Goal: Information Seeking & Learning: Learn about a topic

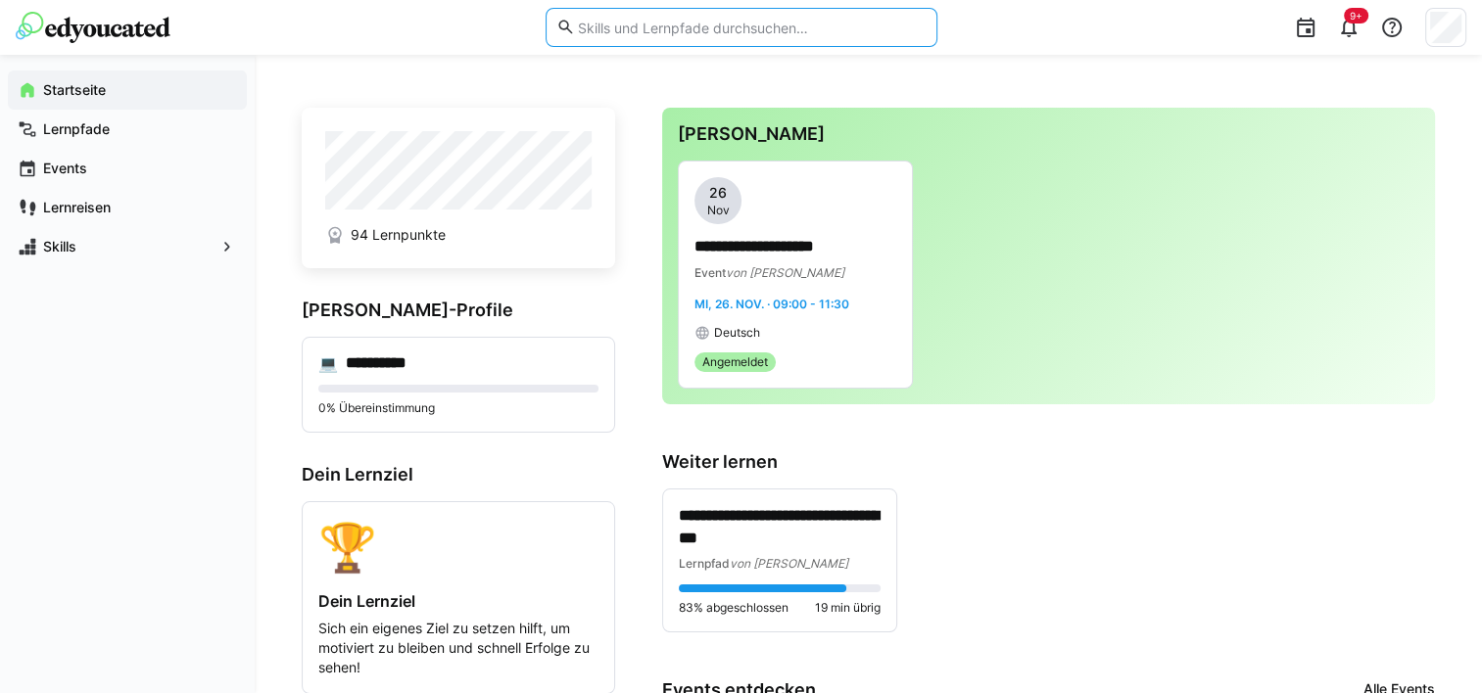
click at [624, 19] on input "text" at bounding box center [750, 28] width 351 height 18
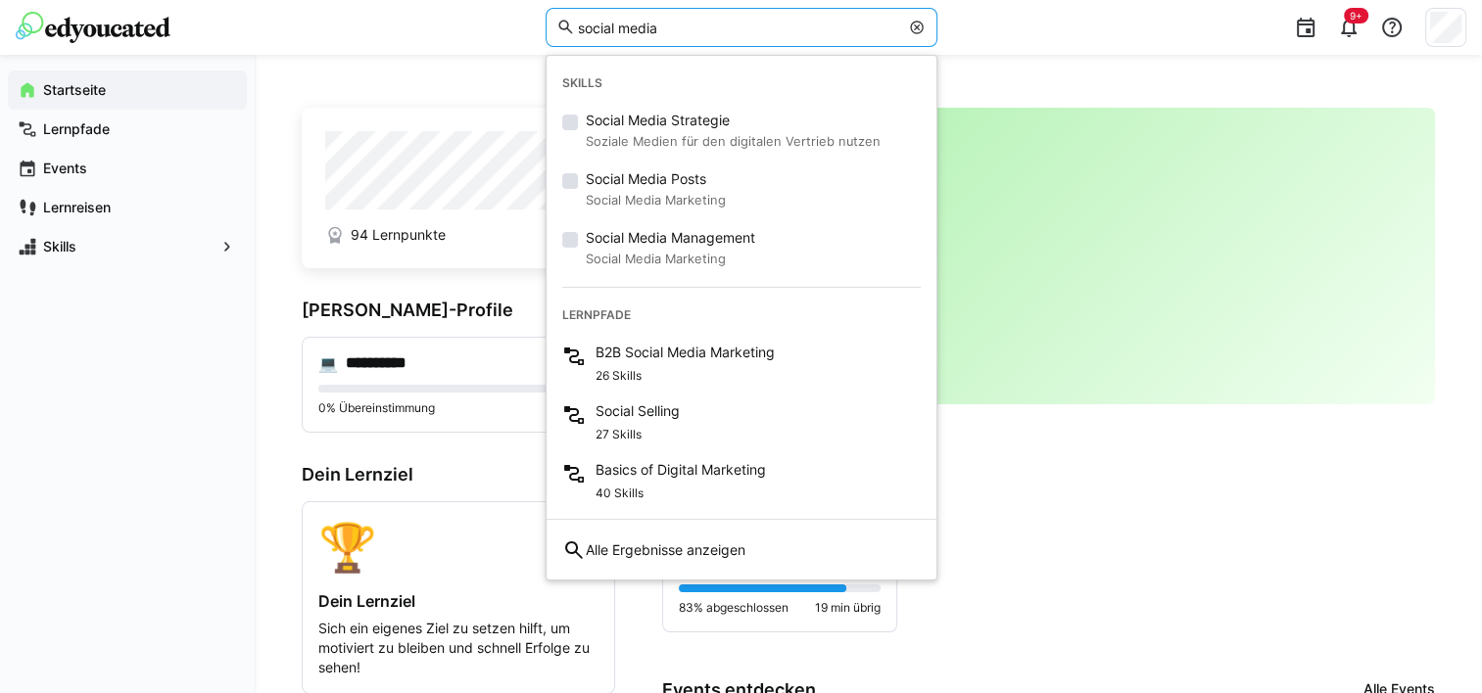
type input "social"
type input "b"
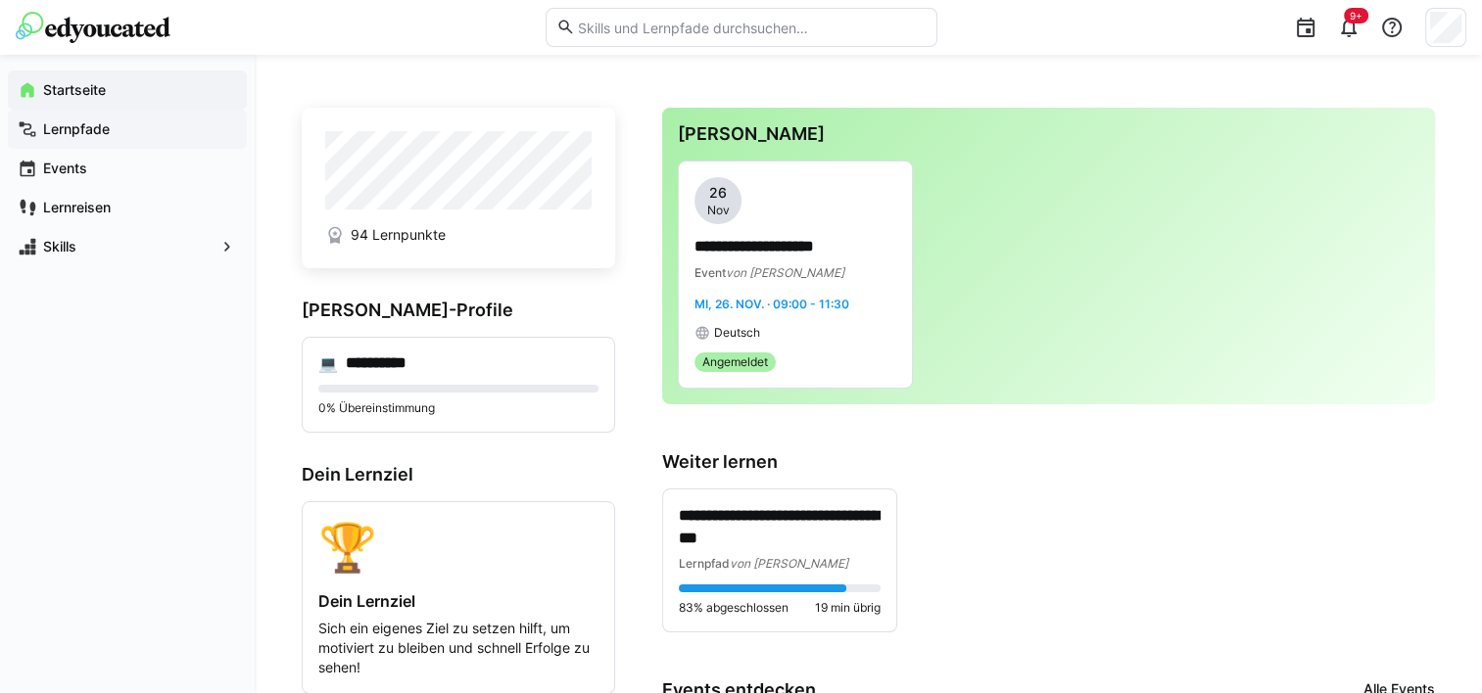
click at [118, 121] on span "Lernpfade" at bounding box center [138, 129] width 197 height 20
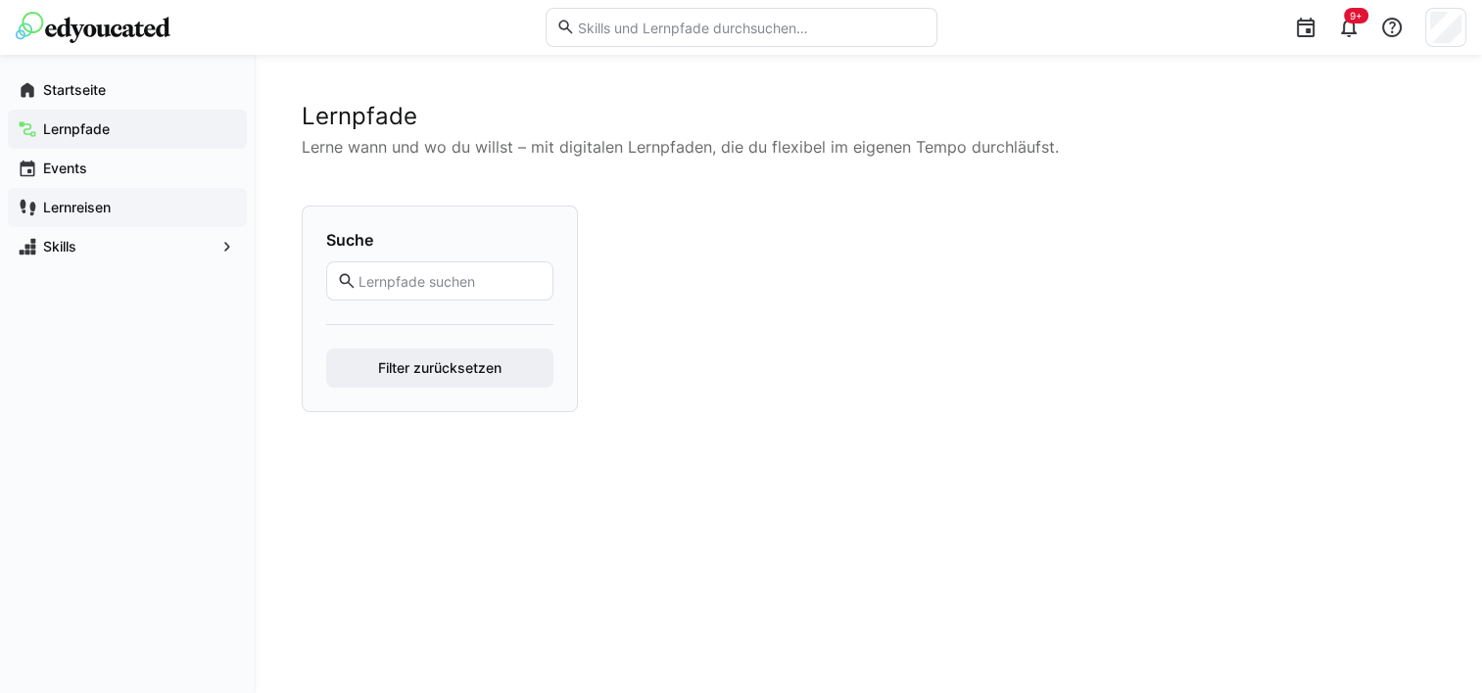
click at [0, 0] on app-navigation-label "Lernreisen" at bounding box center [0, 0] width 0 height 0
click at [82, 258] on div "Skills" at bounding box center [127, 246] width 239 height 39
click at [121, 74] on div "Startseite" at bounding box center [127, 90] width 239 height 39
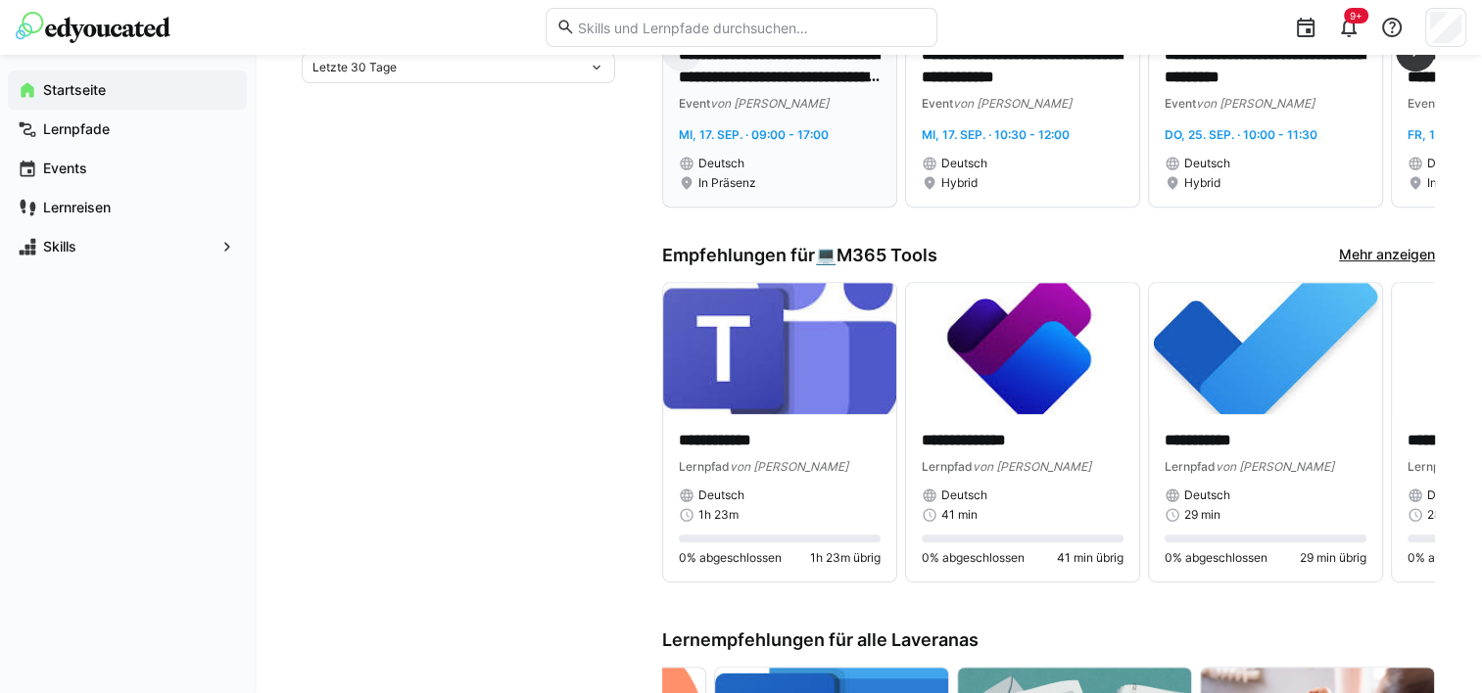
scroll to position [202, 0]
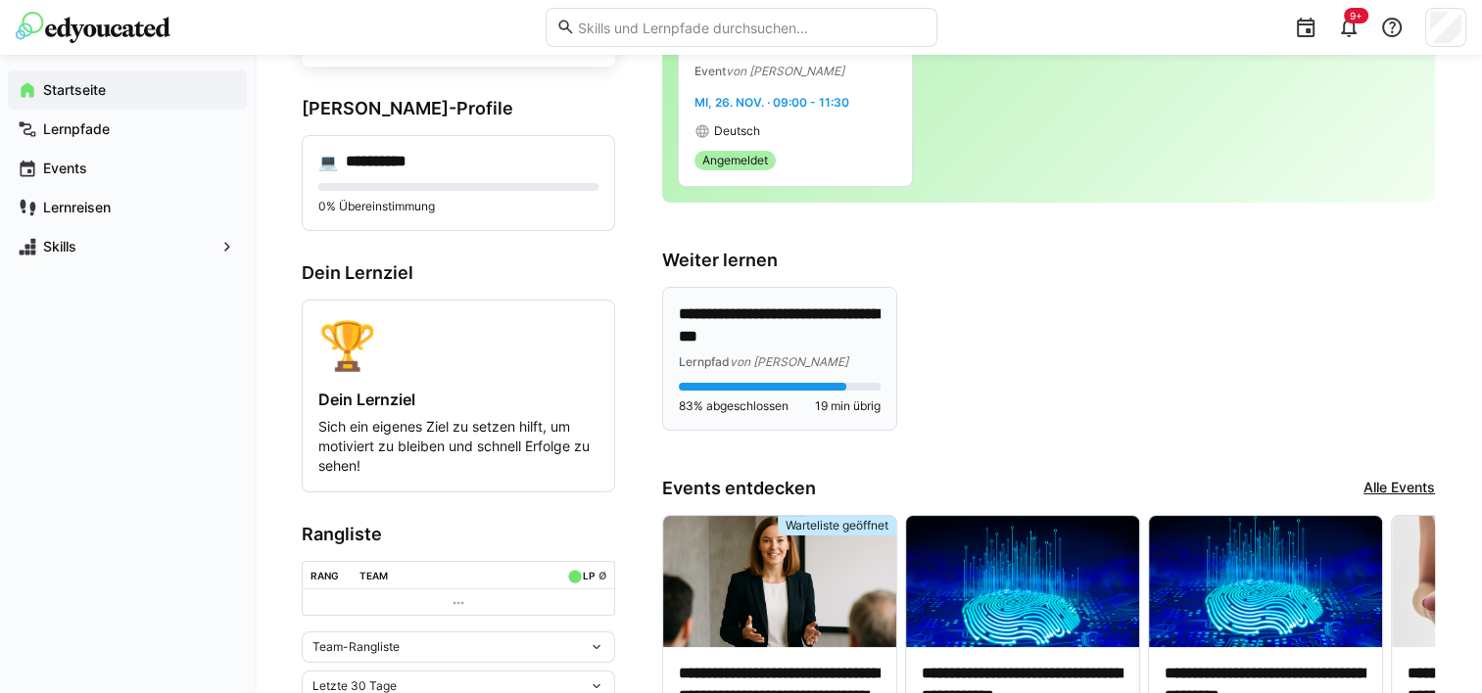
click at [764, 290] on div "**********" at bounding box center [779, 359] width 233 height 143
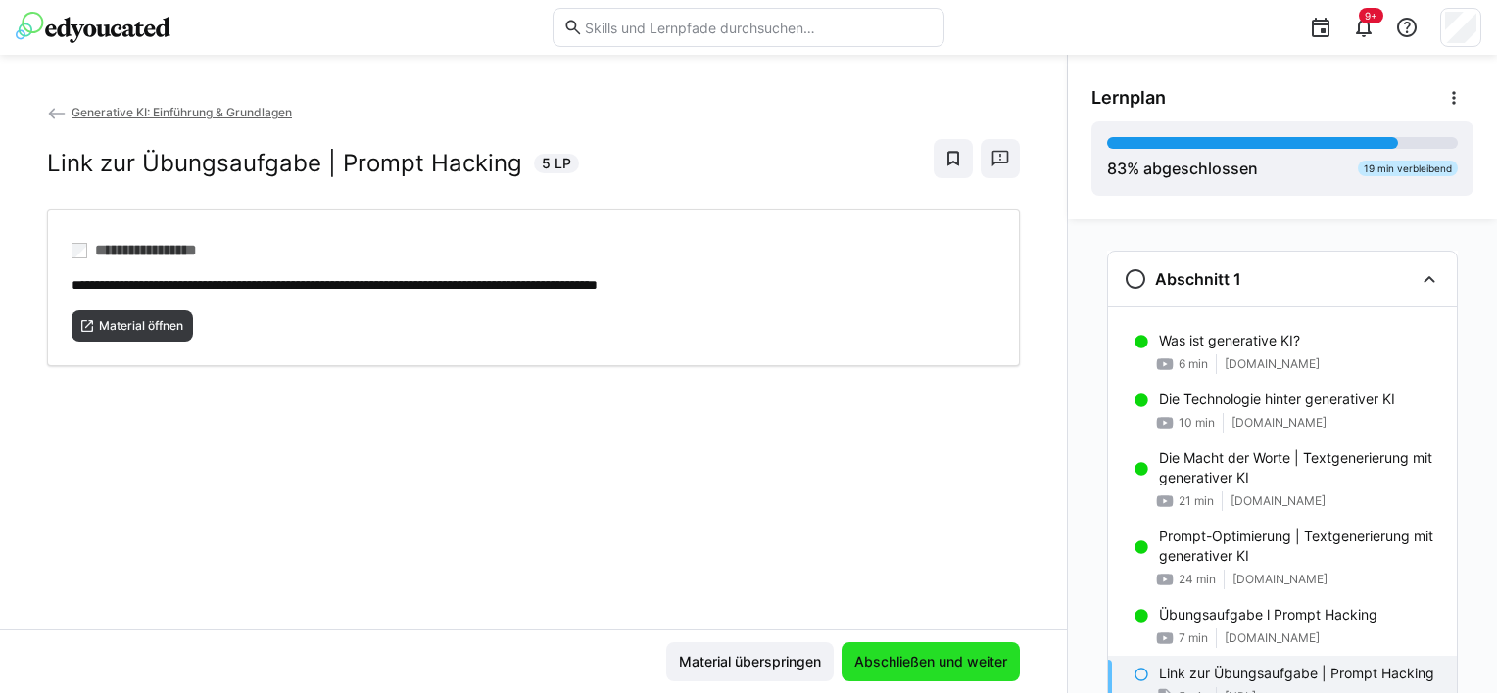
click at [870, 646] on span "Abschließen und weiter" at bounding box center [930, 662] width 178 height 39
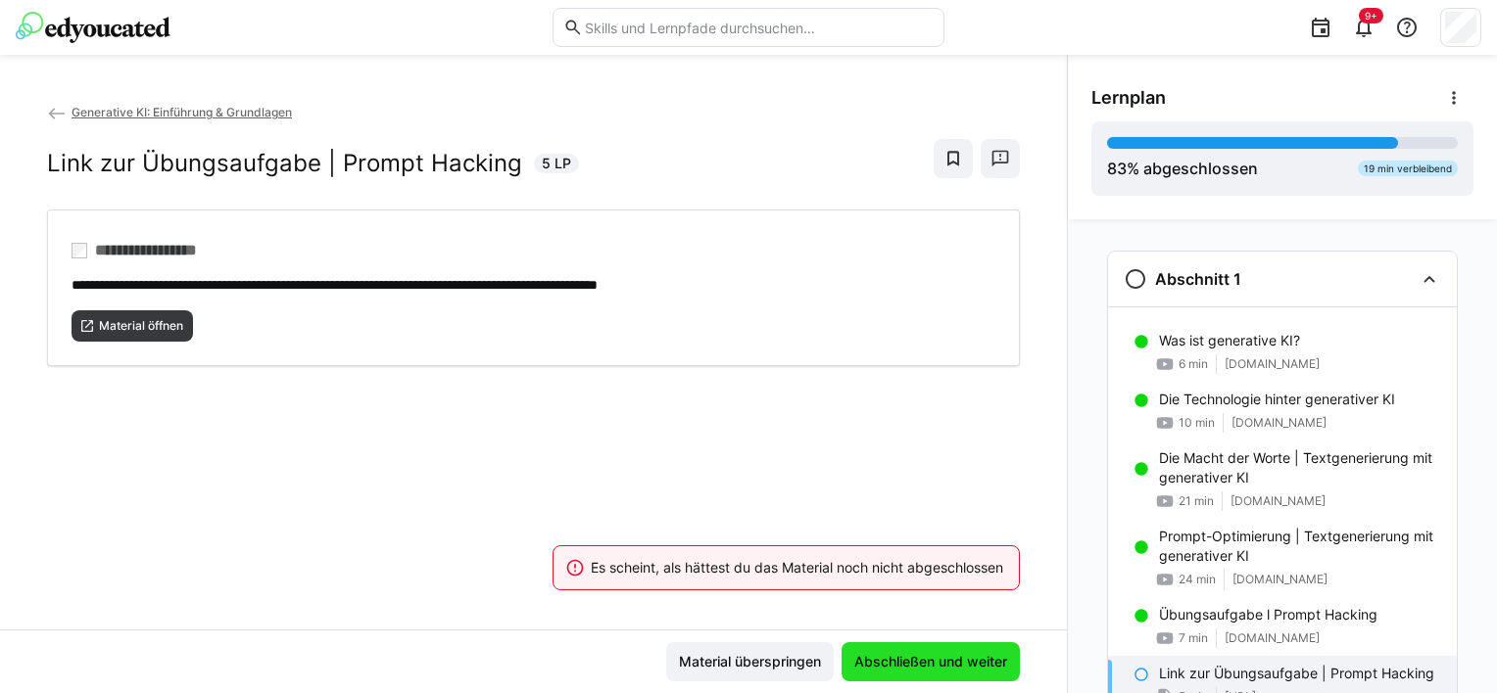
click at [870, 646] on span "Abschließen und weiter" at bounding box center [930, 662] width 178 height 39
drag, startPoint x: 870, startPoint y: 646, endPoint x: 713, endPoint y: 668, distance: 158.2
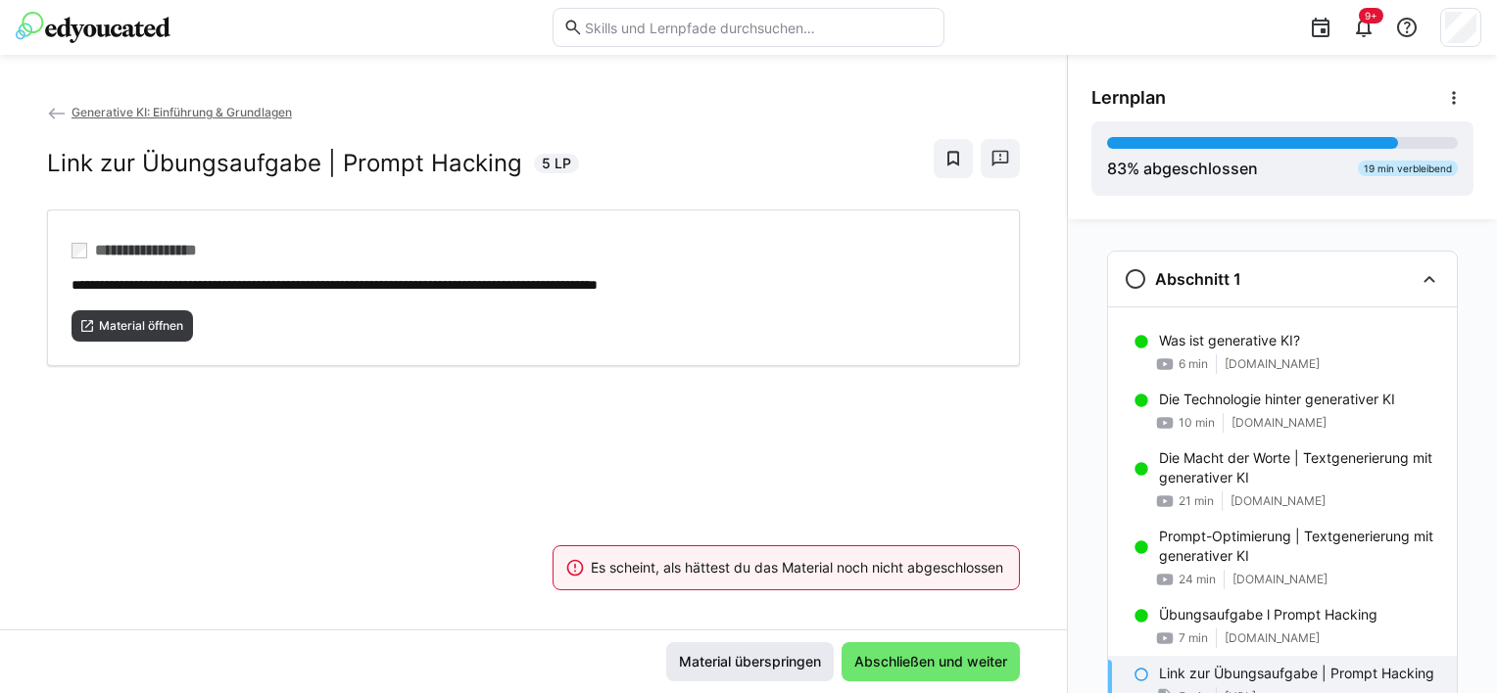
click at [713, 668] on div "Material überspringen Abschließen und weiter" at bounding box center [843, 662] width 354 height 39
click at [713, 668] on span "Material überspringen" at bounding box center [750, 662] width 148 height 20
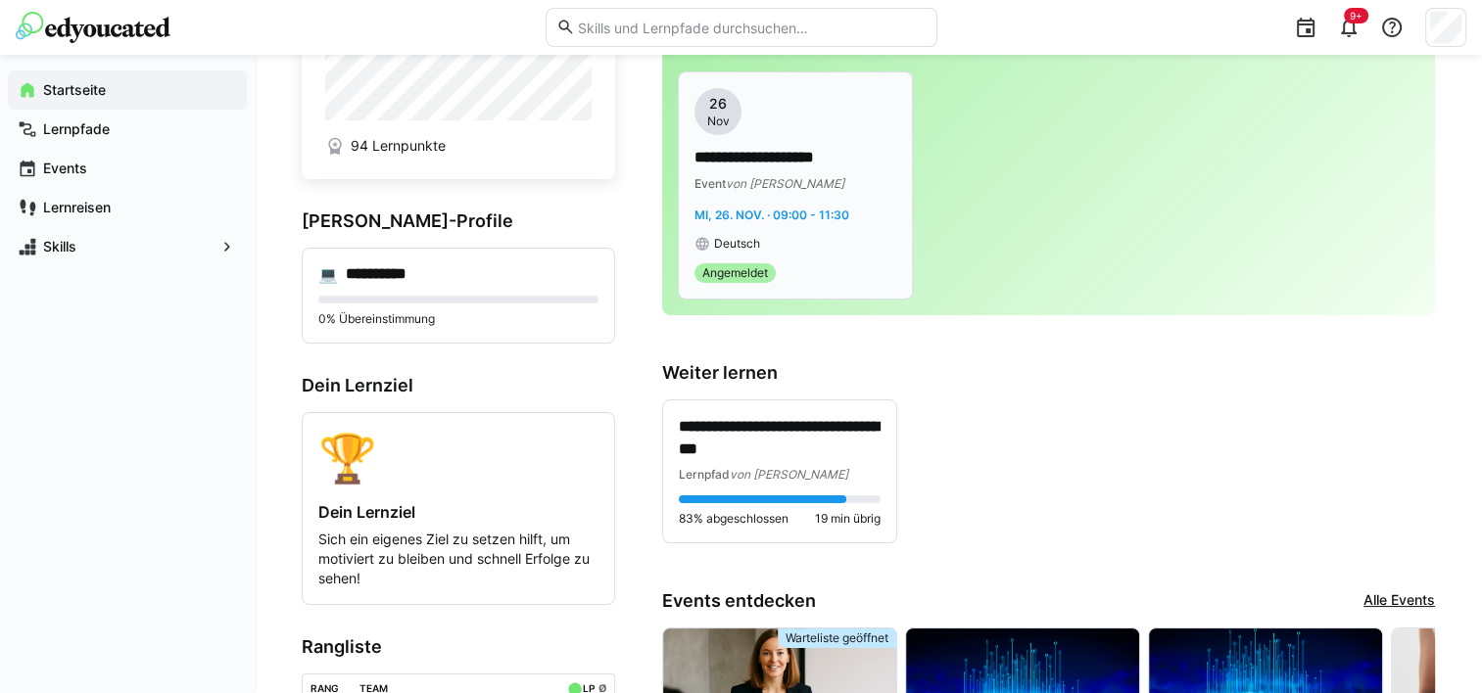
scroll to position [90, 0]
